Goal: Task Accomplishment & Management: Manage account settings

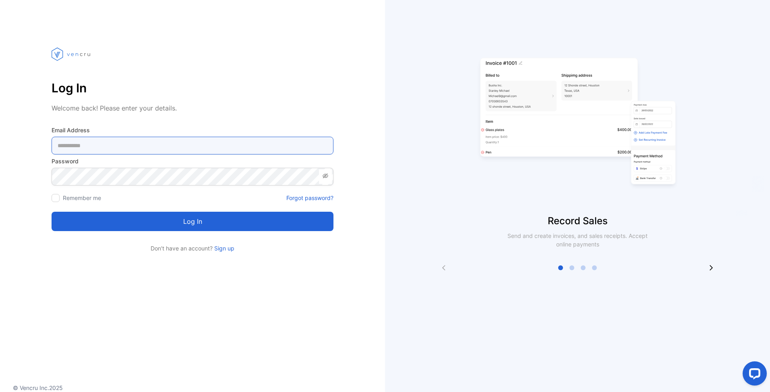
type Address-inputemail "**********"
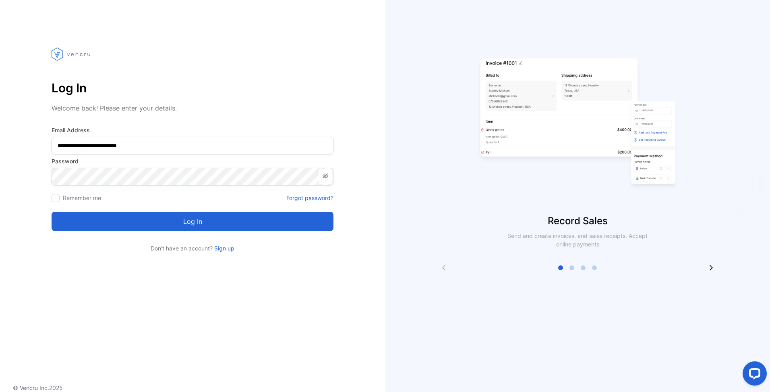
click at [100, 224] on button "Log in" at bounding box center [193, 221] width 282 height 19
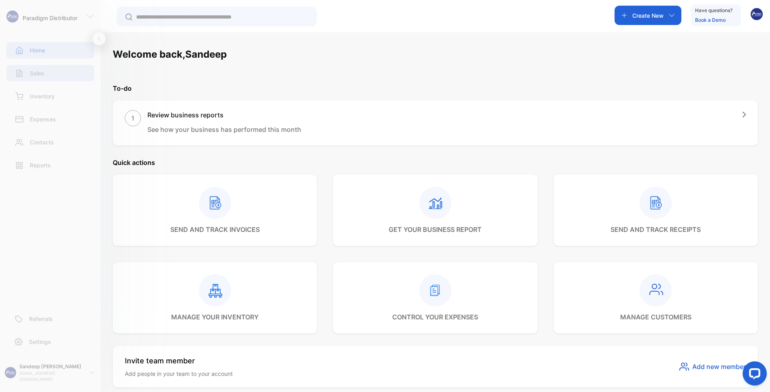
click at [43, 75] on p "Sales" at bounding box center [37, 73] width 15 height 8
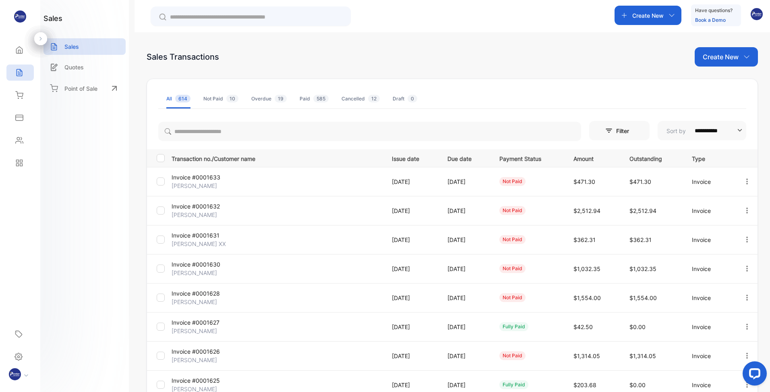
click at [203, 271] on p "[PERSON_NAME]" at bounding box center [207, 272] width 70 height 8
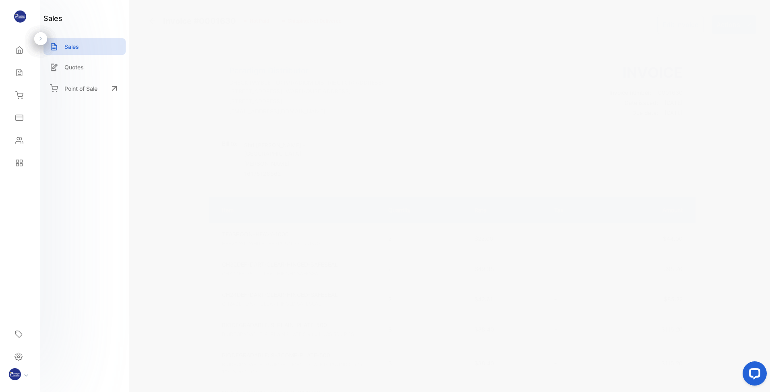
click at [678, 23] on button "Edit Invoice" at bounding box center [680, 24] width 46 height 19
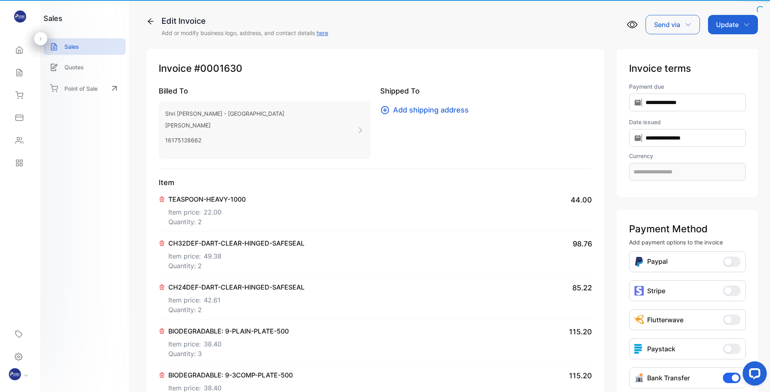
type input "**********"
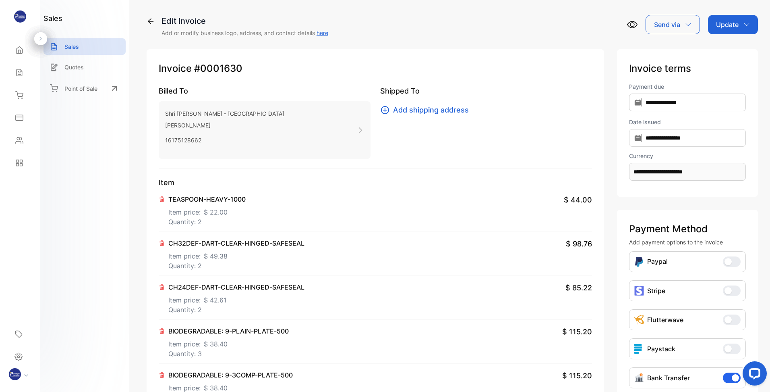
click at [201, 310] on p "Quantity: 2" at bounding box center [236, 310] width 136 height 10
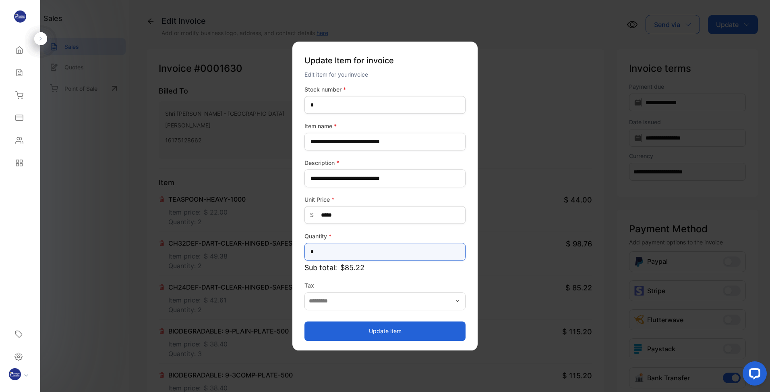
click at [333, 249] on input "*" at bounding box center [385, 252] width 161 height 18
type input "*"
click at [395, 232] on label "Quantity *" at bounding box center [385, 236] width 161 height 8
click at [400, 330] on button "Update item" at bounding box center [385, 330] width 161 height 19
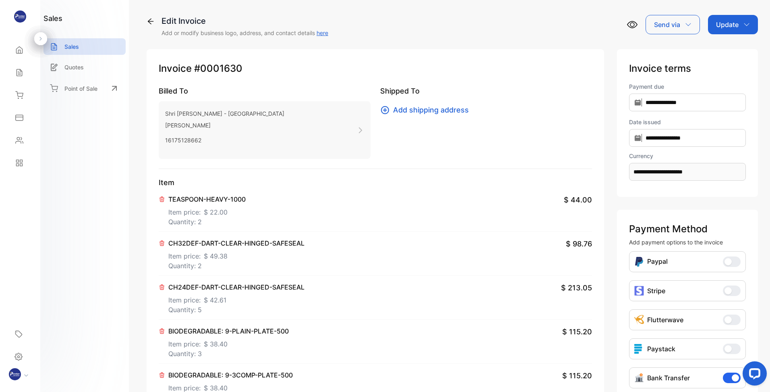
click at [736, 21] on p "Update" at bounding box center [727, 25] width 23 height 10
click at [721, 54] on div "Invoice" at bounding box center [734, 51] width 46 height 16
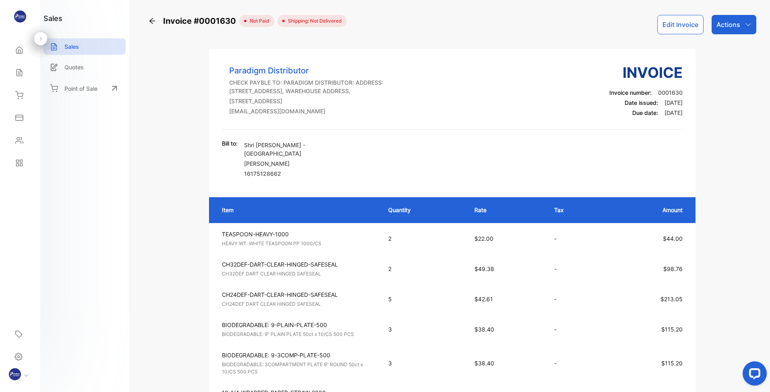
click at [734, 16] on div "Actions" at bounding box center [734, 24] width 45 height 19
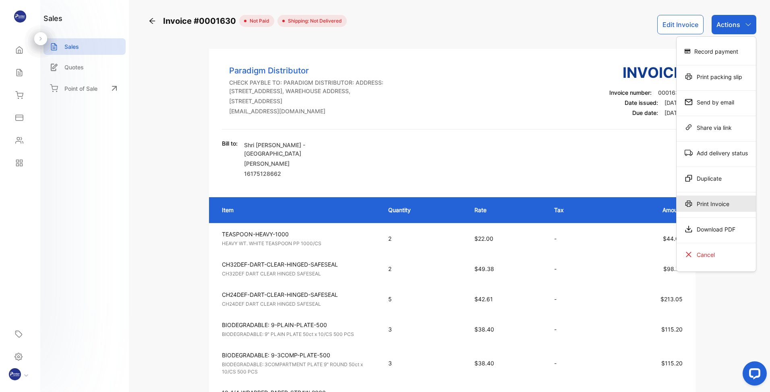
click at [703, 204] on div "Print Invoice" at bounding box center [716, 203] width 79 height 16
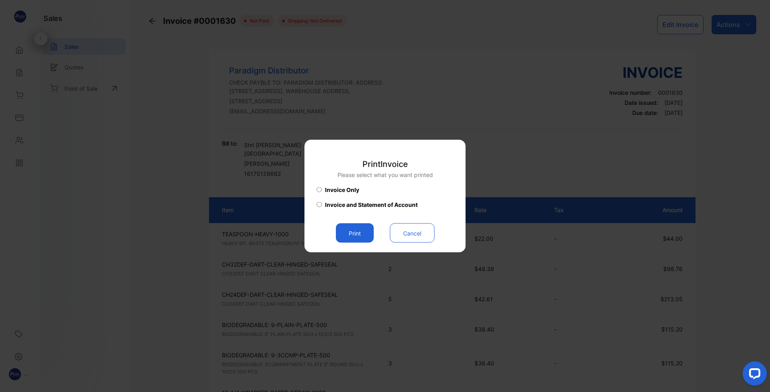
click at [353, 233] on button "Print" at bounding box center [355, 232] width 38 height 19
